Goal: Navigation & Orientation: Understand site structure

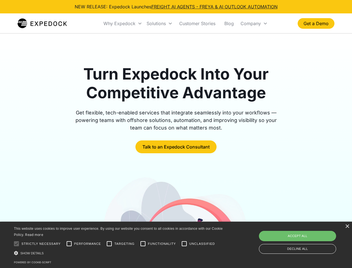
click at [123, 23] on div "Why Expedock" at bounding box center [119, 24] width 32 height 6
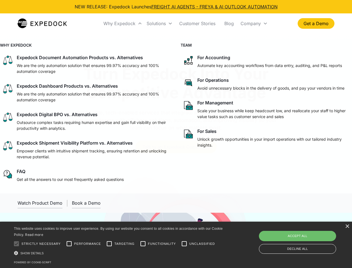
click at [159, 23] on div "Solutions" at bounding box center [156, 24] width 19 height 6
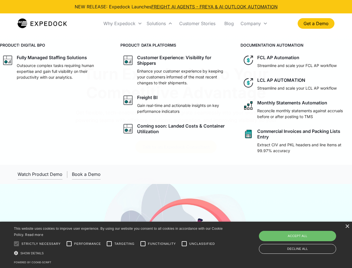
click at [254, 23] on div "Company" at bounding box center [251, 24] width 20 height 6
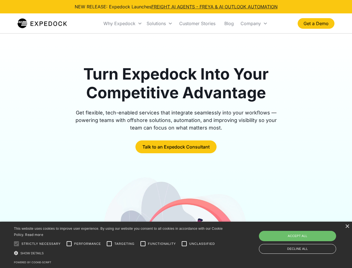
click at [16, 243] on div at bounding box center [16, 243] width 11 height 11
click at [69, 243] on input "Performance" at bounding box center [69, 243] width 11 height 11
checkbox input "true"
click at [109, 243] on input "Targeting" at bounding box center [109, 243] width 11 height 11
checkbox input "true"
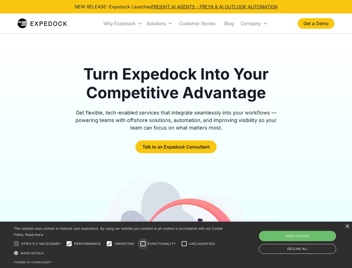
click at [143, 243] on input "Functionality" at bounding box center [142, 243] width 11 height 11
checkbox input "true"
click at [184, 243] on input "Unclassified" at bounding box center [184, 243] width 11 height 11
checkbox input "true"
click at [119, 253] on div "Show details Hide details" at bounding box center [119, 253] width 211 height 6
